Goal: Check status: Check status

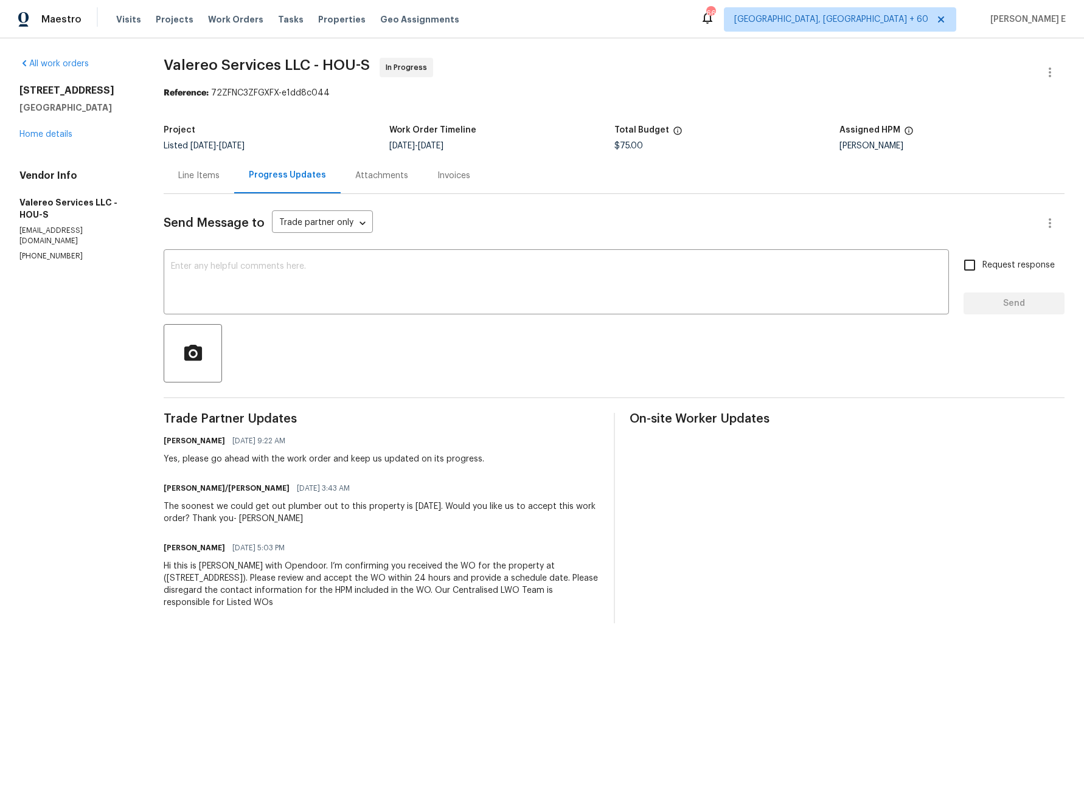
click at [198, 171] on div "Line Items" at bounding box center [198, 176] width 41 height 12
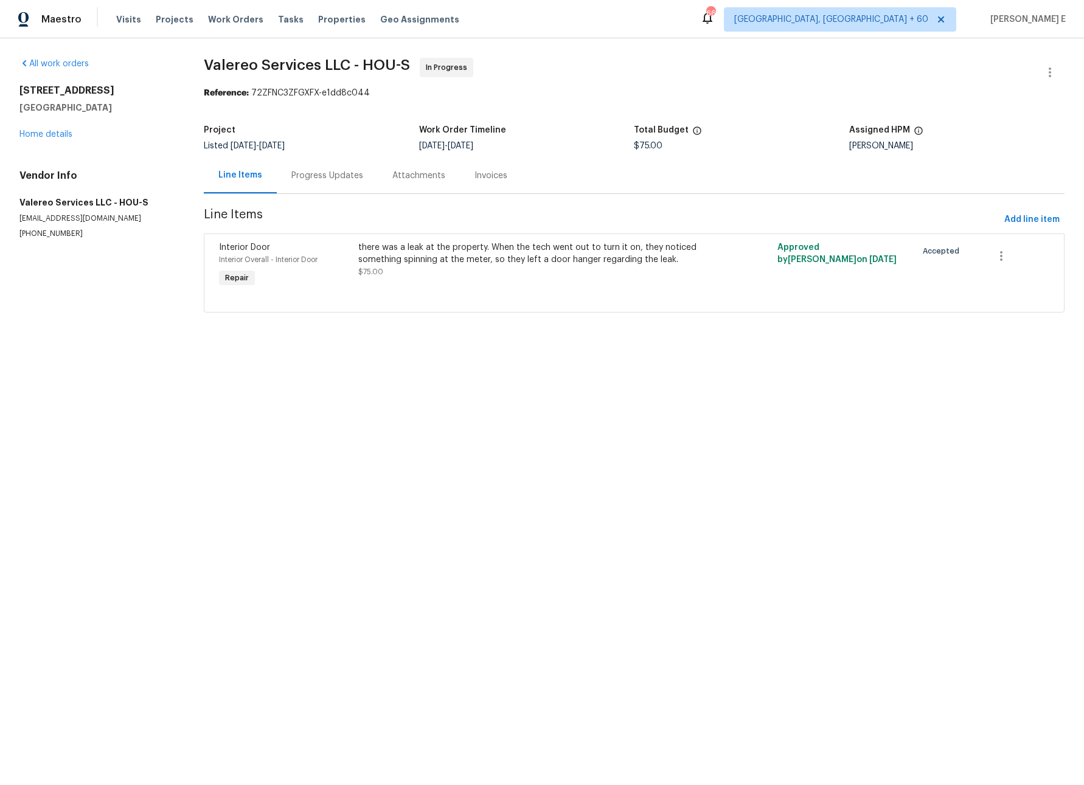
click at [341, 176] on div "Progress Updates" at bounding box center [327, 176] width 72 height 12
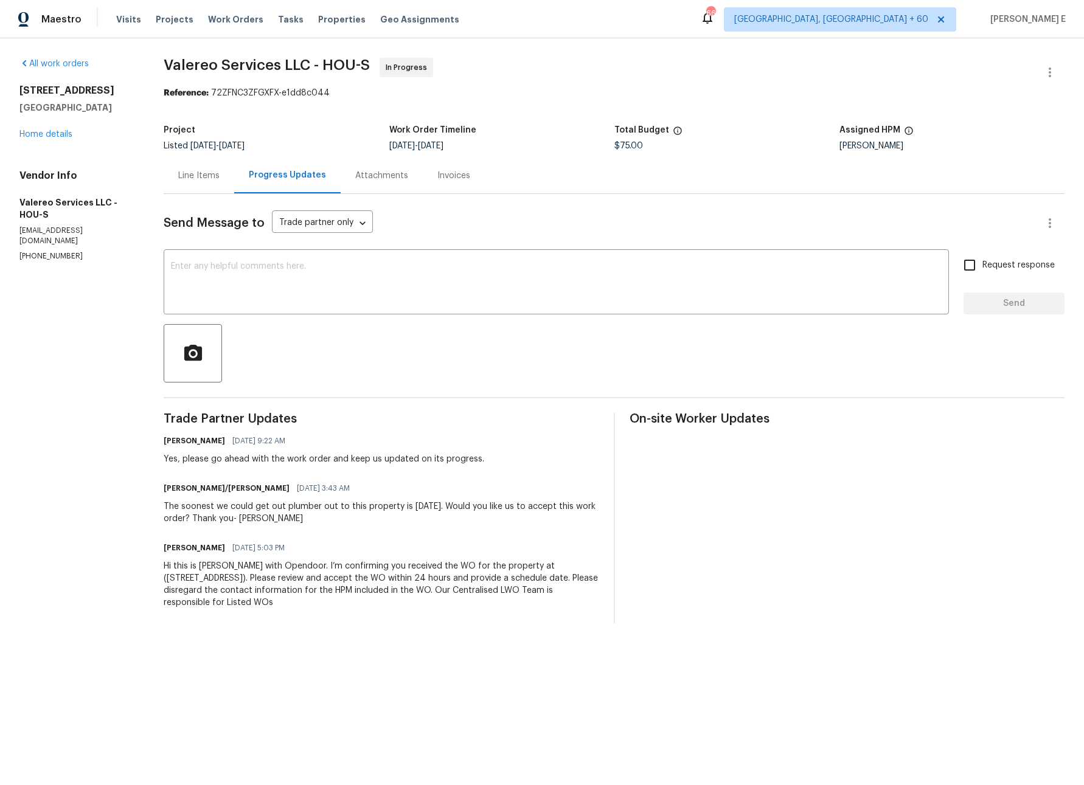
click at [198, 174] on div "Line Items" at bounding box center [198, 176] width 41 height 12
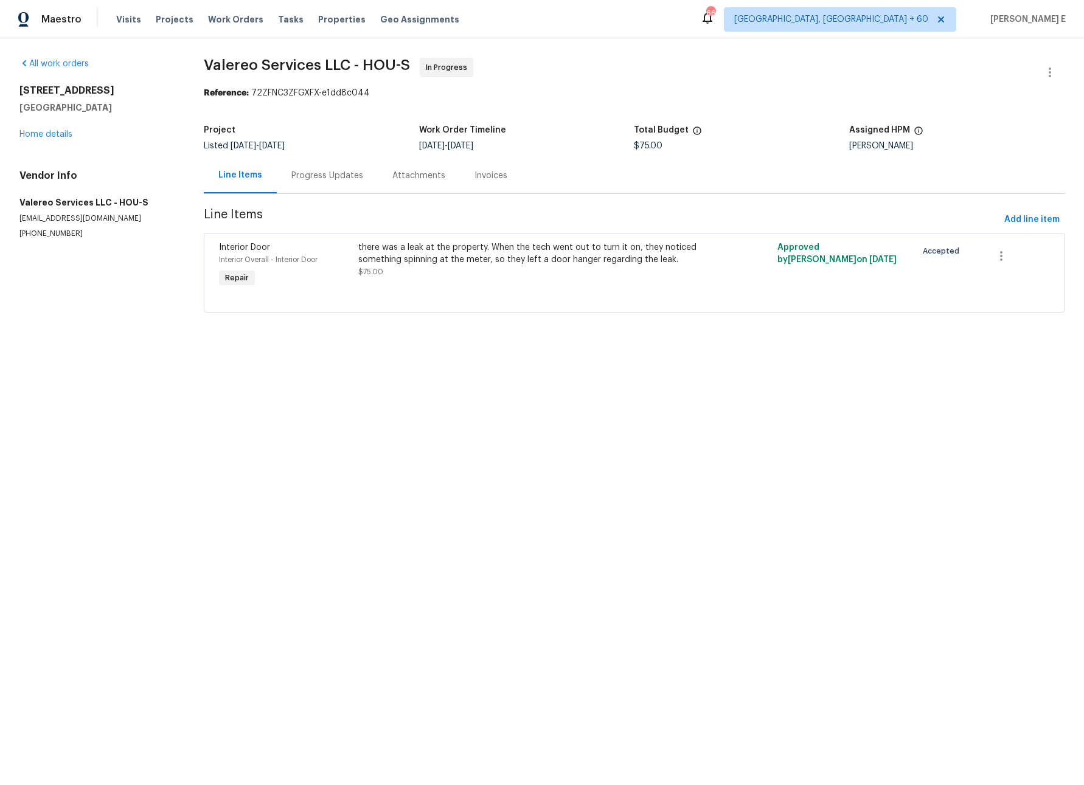
click at [324, 170] on div "Progress Updates" at bounding box center [327, 176] width 72 height 12
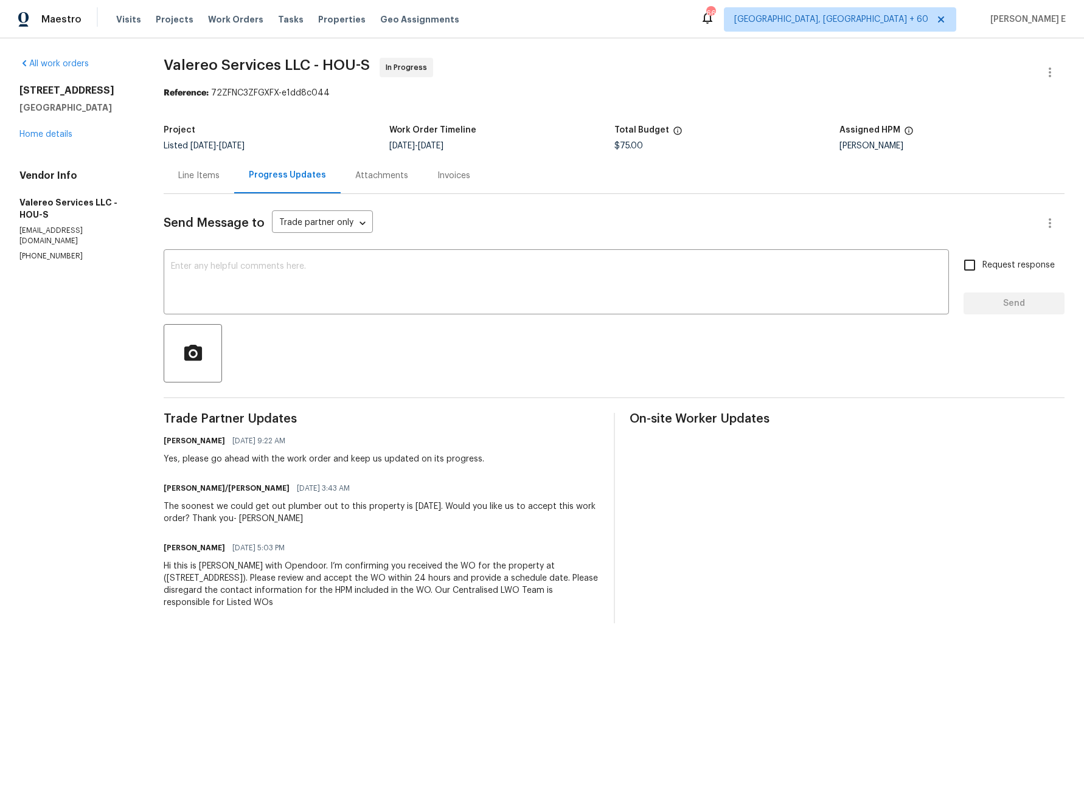
click at [208, 179] on div "Line Items" at bounding box center [198, 176] width 41 height 12
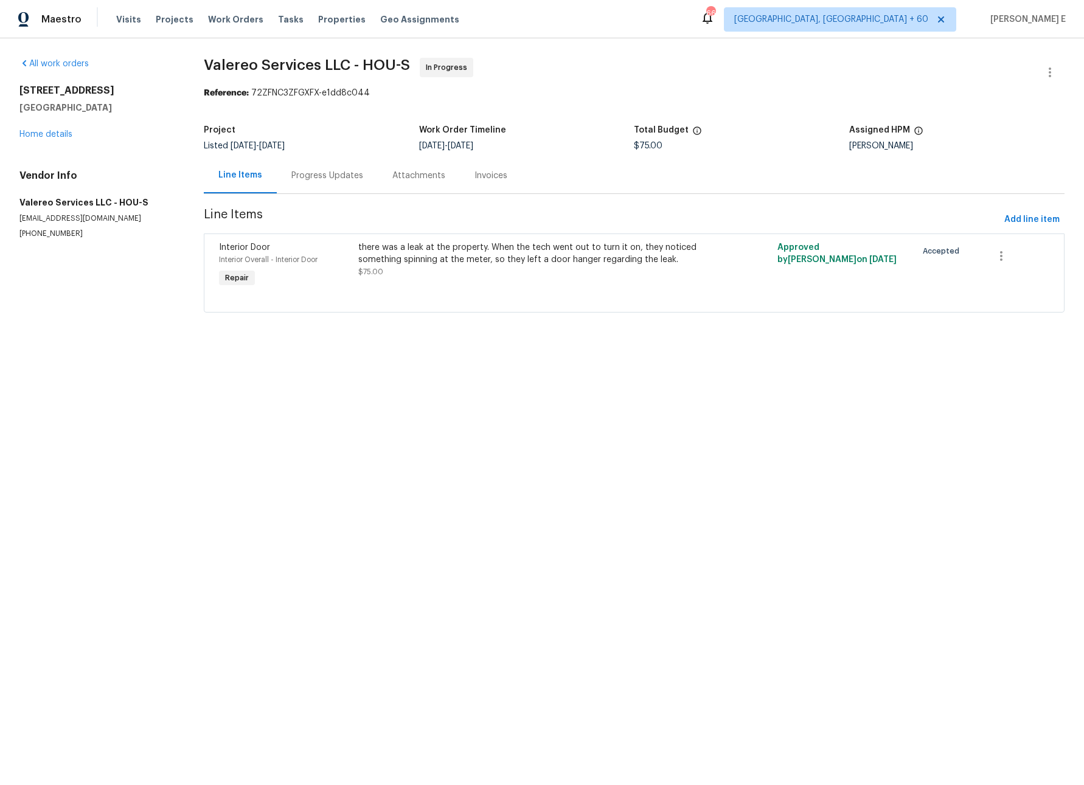
click at [305, 174] on div "Progress Updates" at bounding box center [327, 176] width 72 height 12
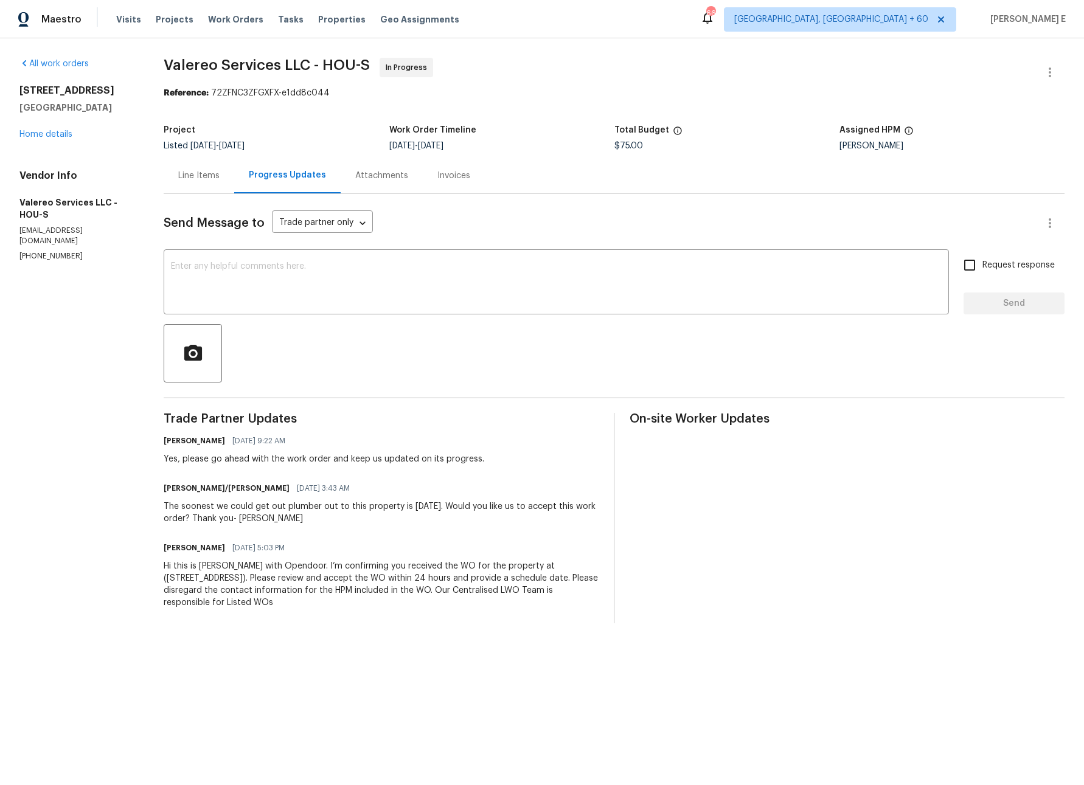
click at [172, 177] on div "Line Items" at bounding box center [199, 176] width 71 height 36
